Goal: Task Accomplishment & Management: Use online tool/utility

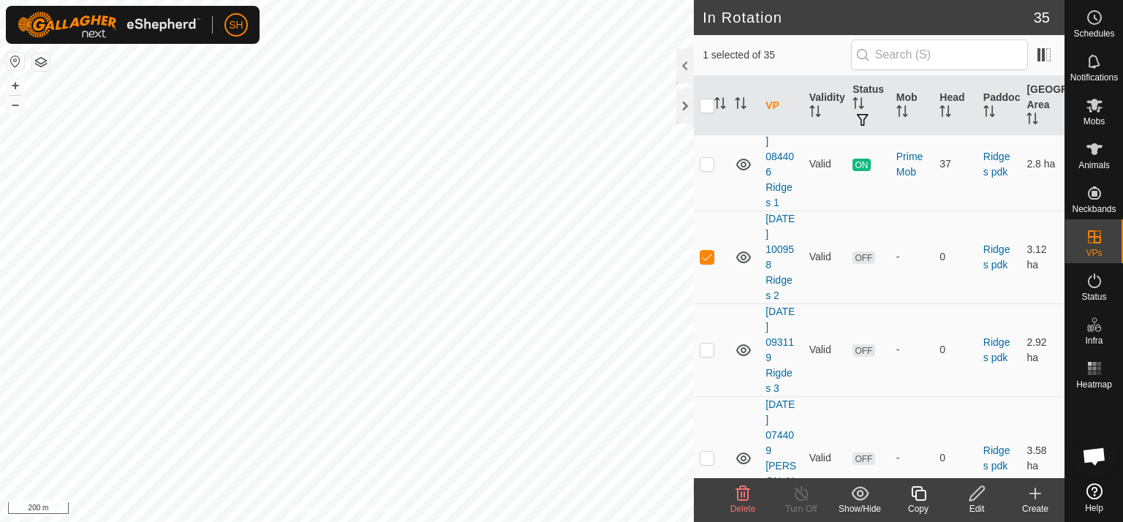
scroll to position [912, 0]
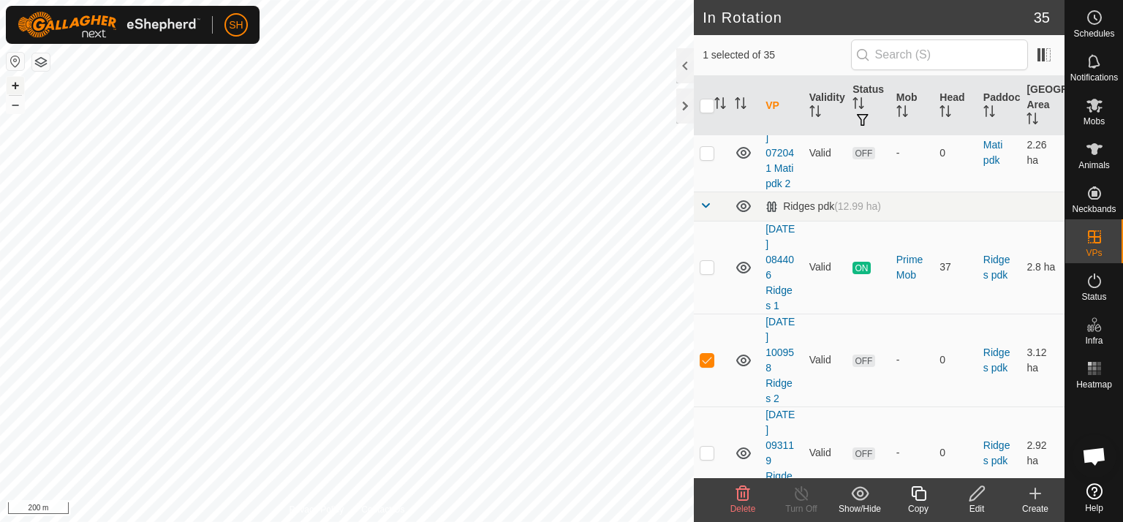
click at [17, 87] on button "+" at bounding box center [16, 86] width 18 height 18
click at [1039, 491] on icon at bounding box center [1036, 494] width 18 height 18
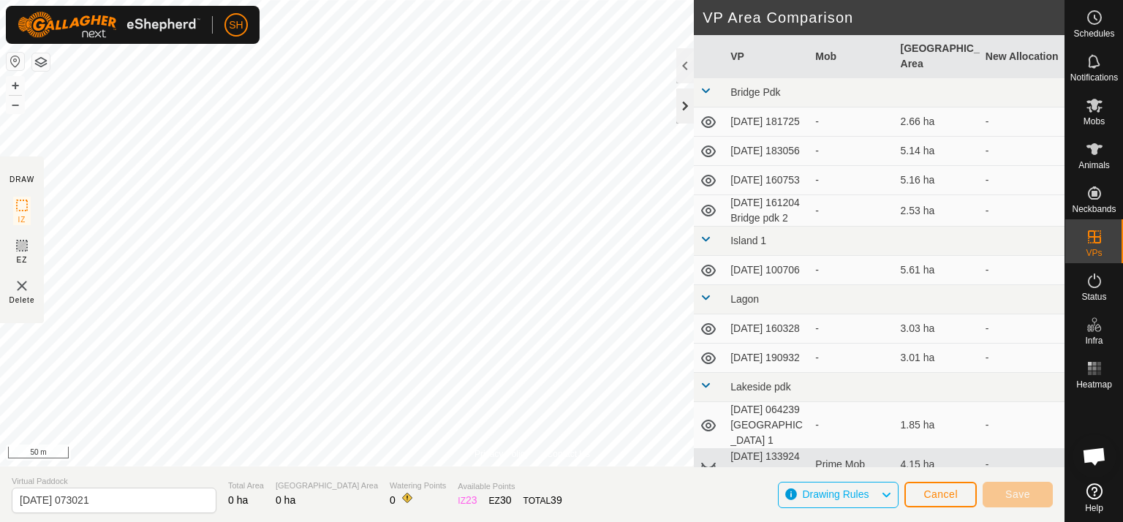
click at [688, 118] on div at bounding box center [686, 106] width 18 height 35
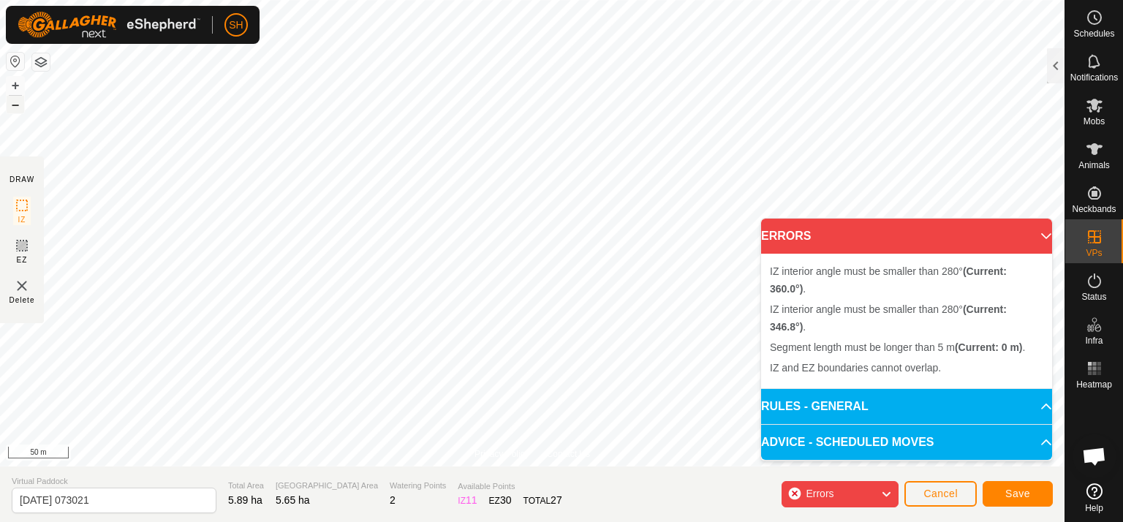
click at [17, 105] on button "–" at bounding box center [16, 105] width 18 height 18
click at [17, 83] on button "+" at bounding box center [16, 86] width 18 height 18
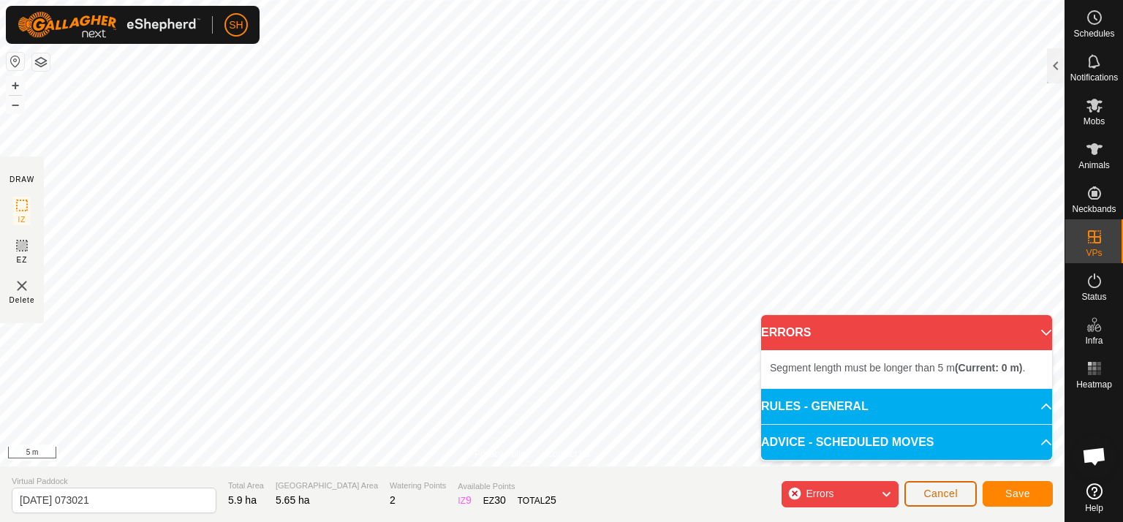
click at [949, 495] on span "Cancel" at bounding box center [941, 494] width 34 height 12
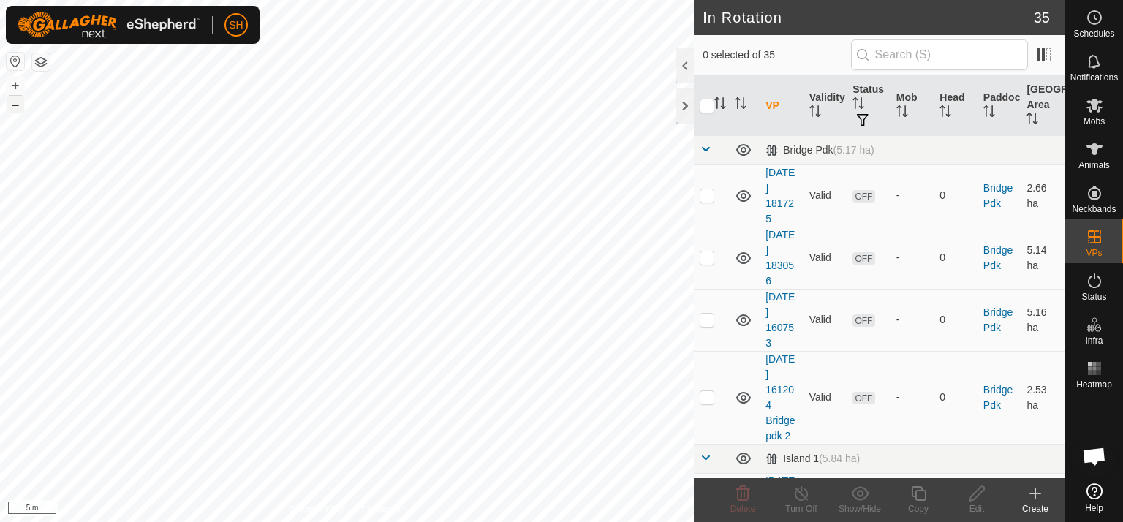
click at [12, 106] on button "–" at bounding box center [16, 105] width 18 height 18
click at [1037, 494] on icon at bounding box center [1036, 494] width 10 height 0
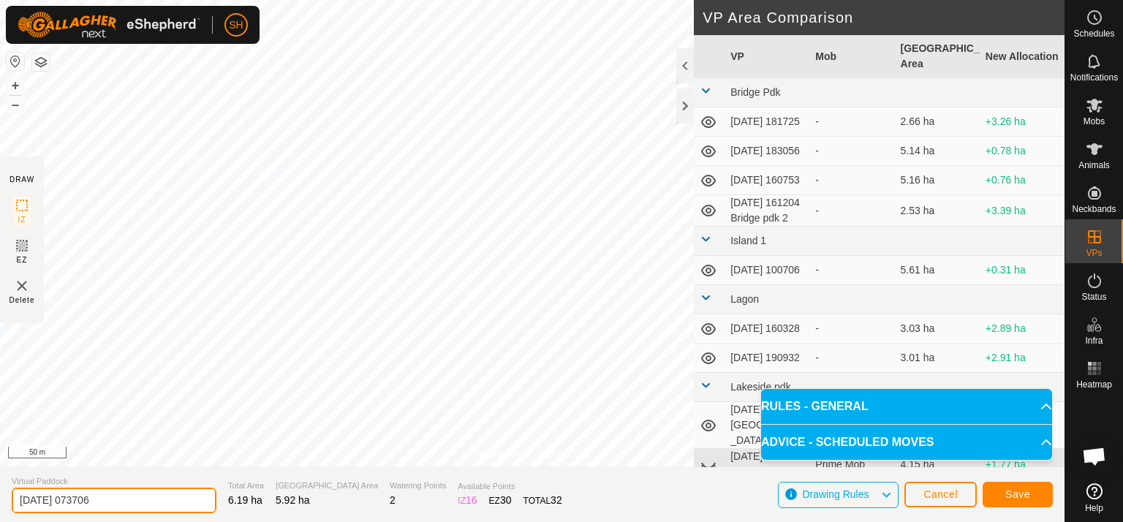
click at [121, 497] on input "[DATE] 073706" at bounding box center [114, 501] width 205 height 26
type input "[DATE] 073706 Ridges 1a"
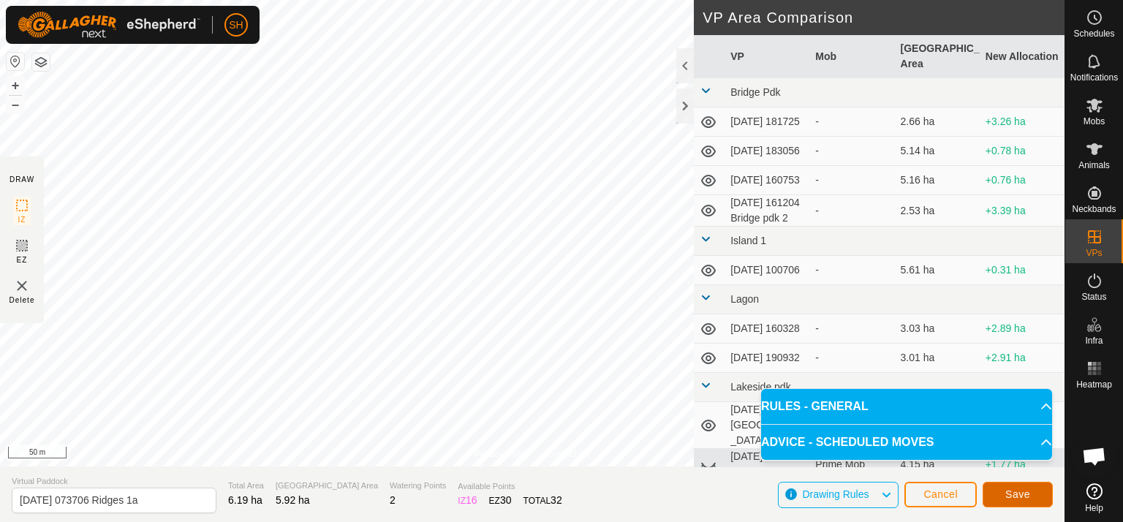
click at [1009, 499] on span "Save" at bounding box center [1018, 495] width 25 height 12
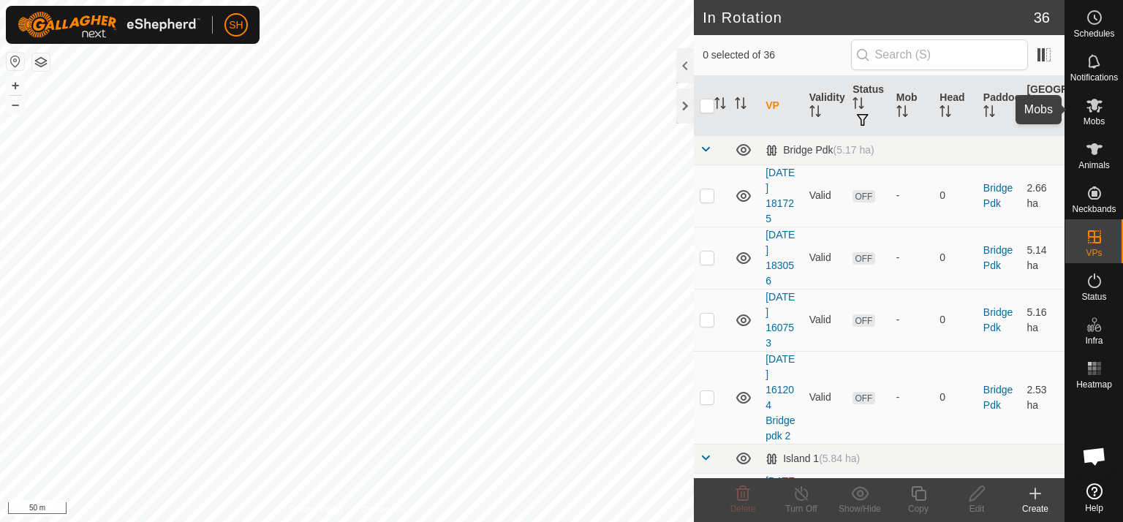
click at [1097, 108] on icon at bounding box center [1095, 106] width 16 height 14
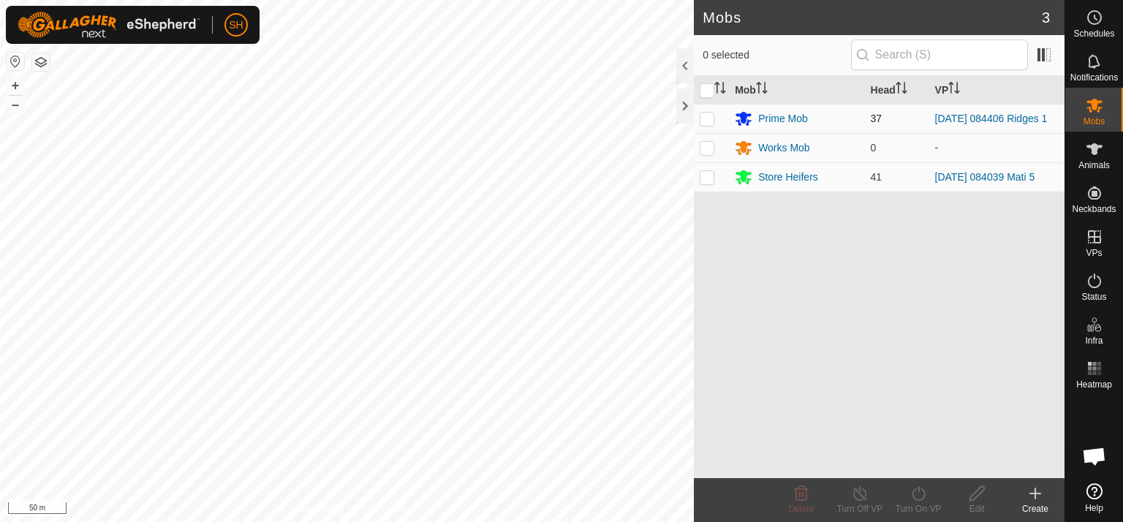
click at [710, 121] on p-checkbox at bounding box center [707, 119] width 15 height 12
checkbox input "true"
click at [917, 495] on icon at bounding box center [919, 494] width 18 height 18
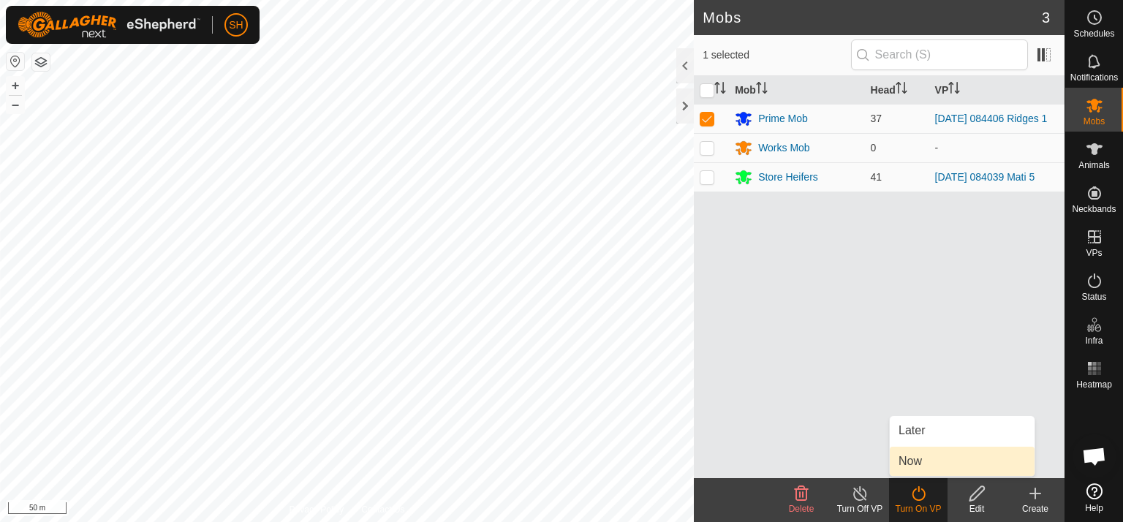
click at [919, 466] on link "Now" at bounding box center [962, 461] width 145 height 29
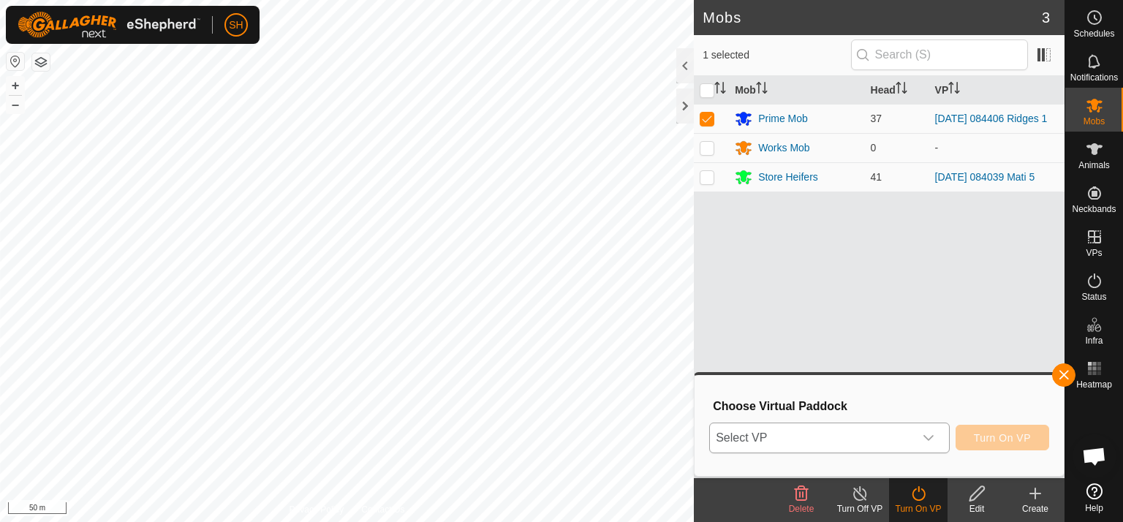
click at [928, 433] on icon "dropdown trigger" at bounding box center [929, 438] width 12 height 12
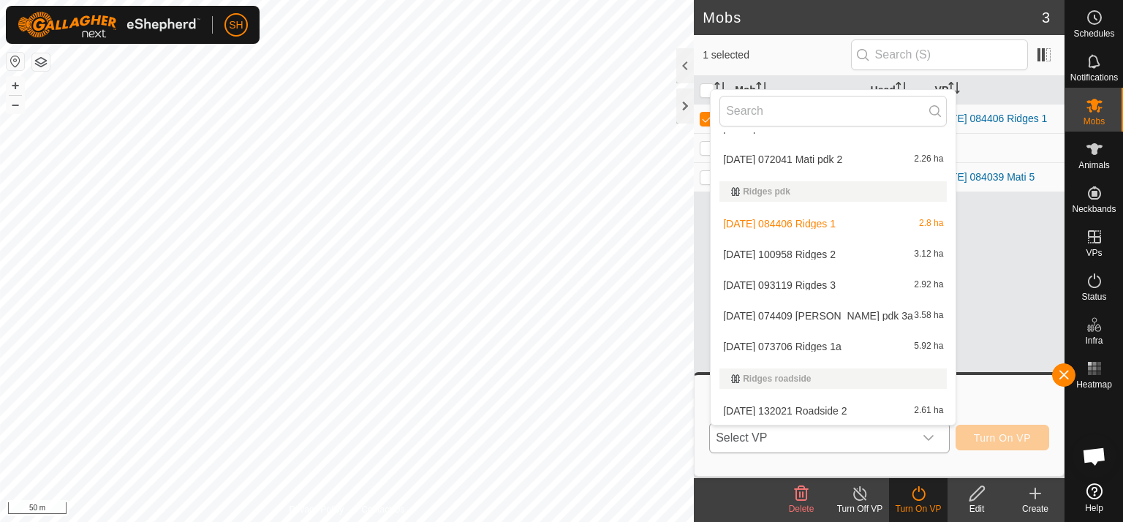
scroll to position [468, 0]
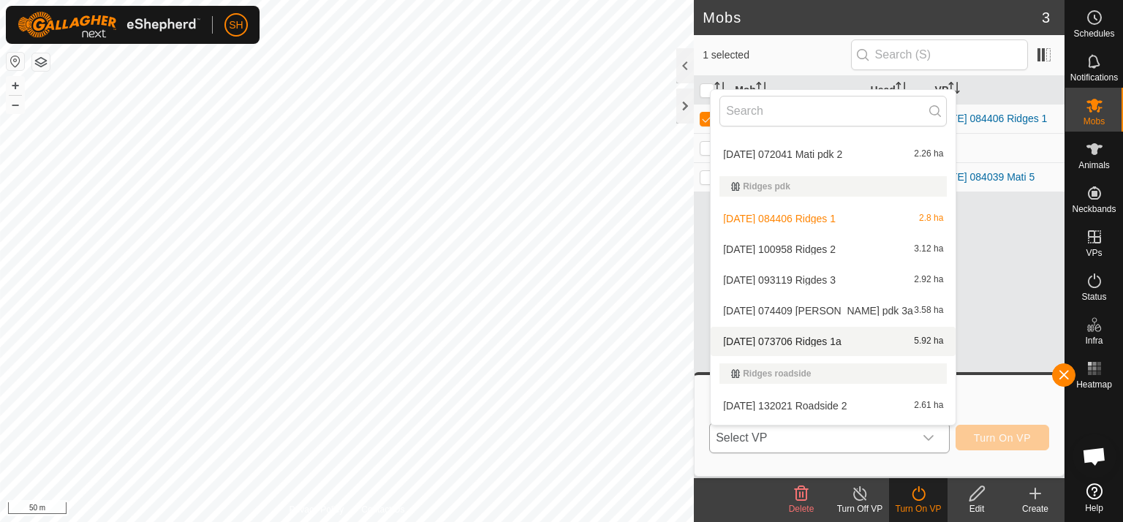
click at [767, 340] on li "[DATE] 073706 Ridges 1a 5.92 ha" at bounding box center [833, 341] width 245 height 29
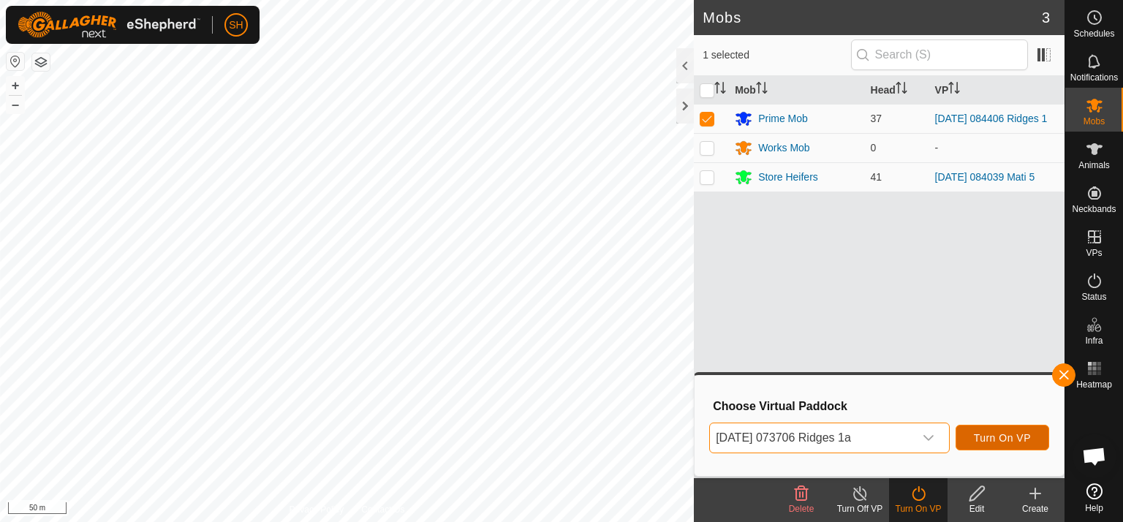
click at [1012, 437] on span "Turn On VP" at bounding box center [1002, 438] width 57 height 12
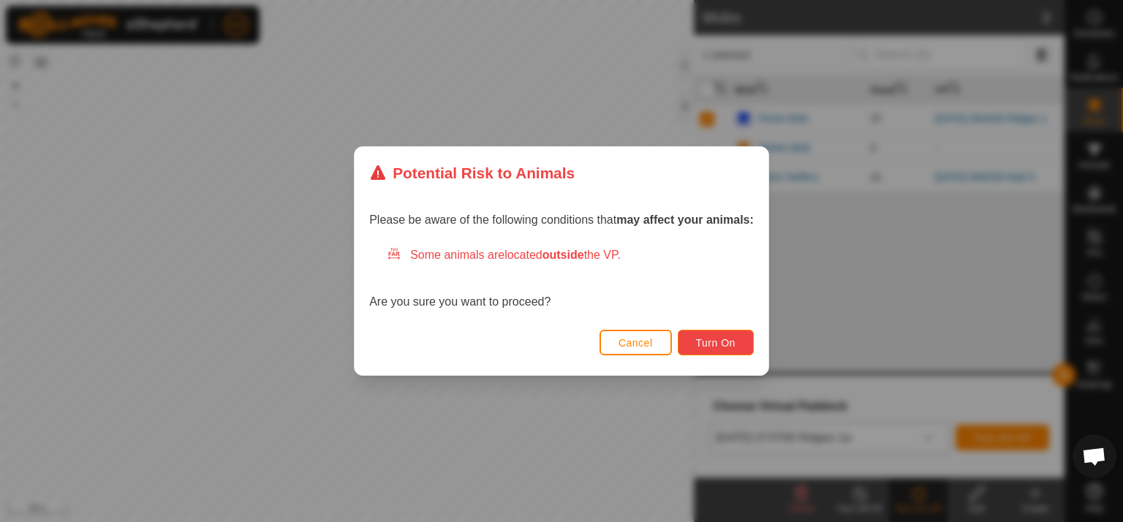
click at [709, 345] on span "Turn On" at bounding box center [715, 343] width 39 height 12
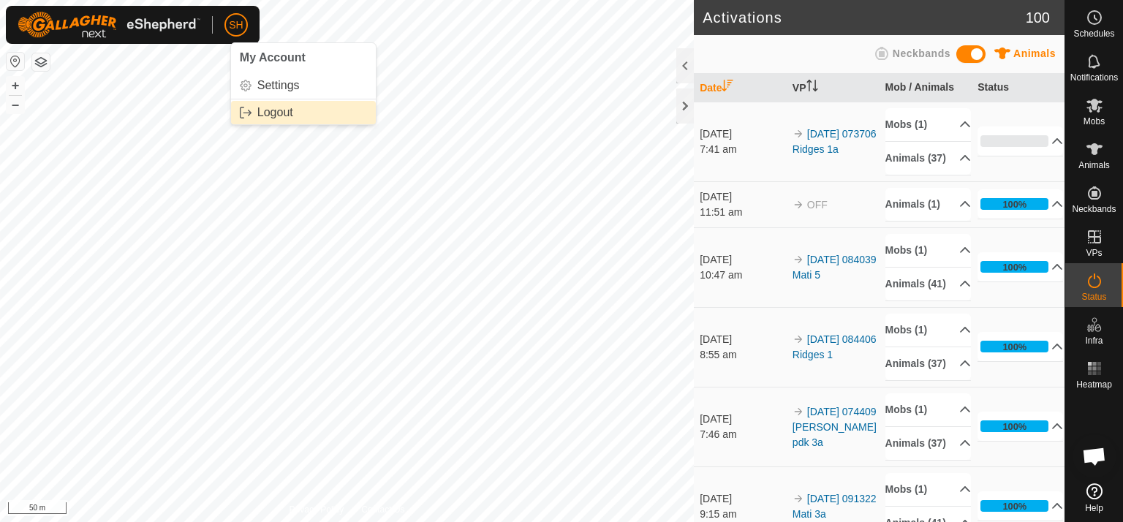
click at [257, 113] on link "Logout" at bounding box center [303, 112] width 145 height 23
